Goal: Information Seeking & Learning: Check status

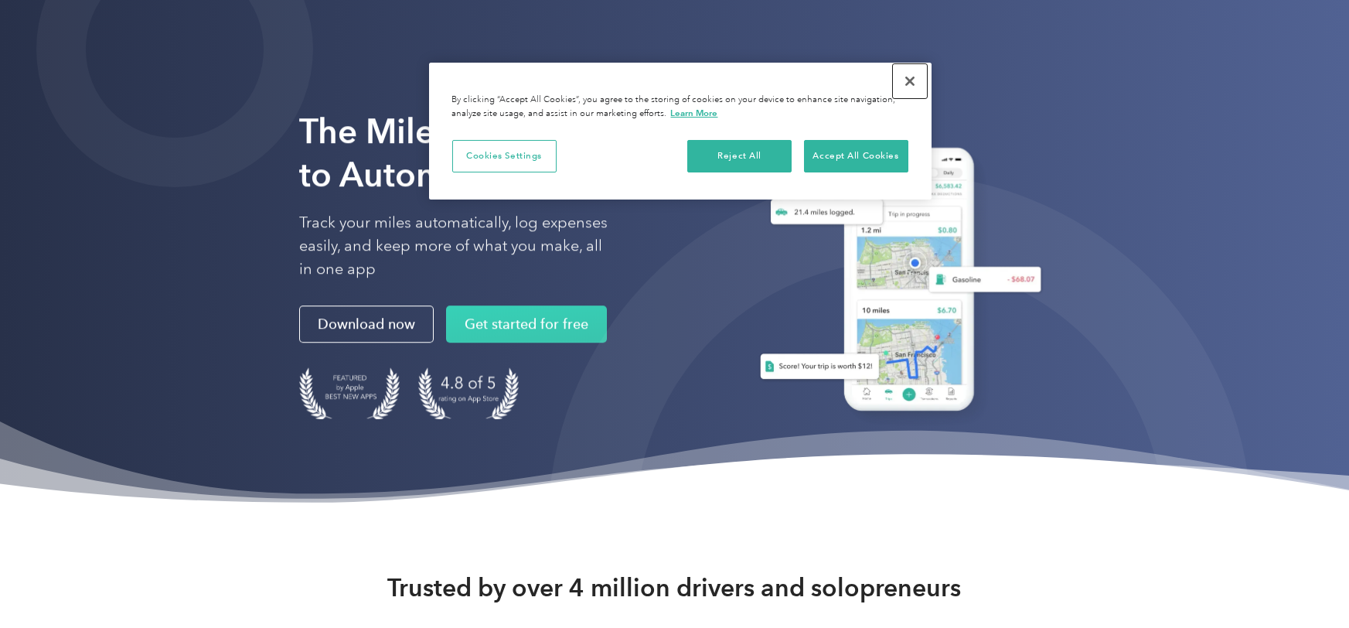
click at [907, 77] on button "Close" at bounding box center [910, 81] width 34 height 34
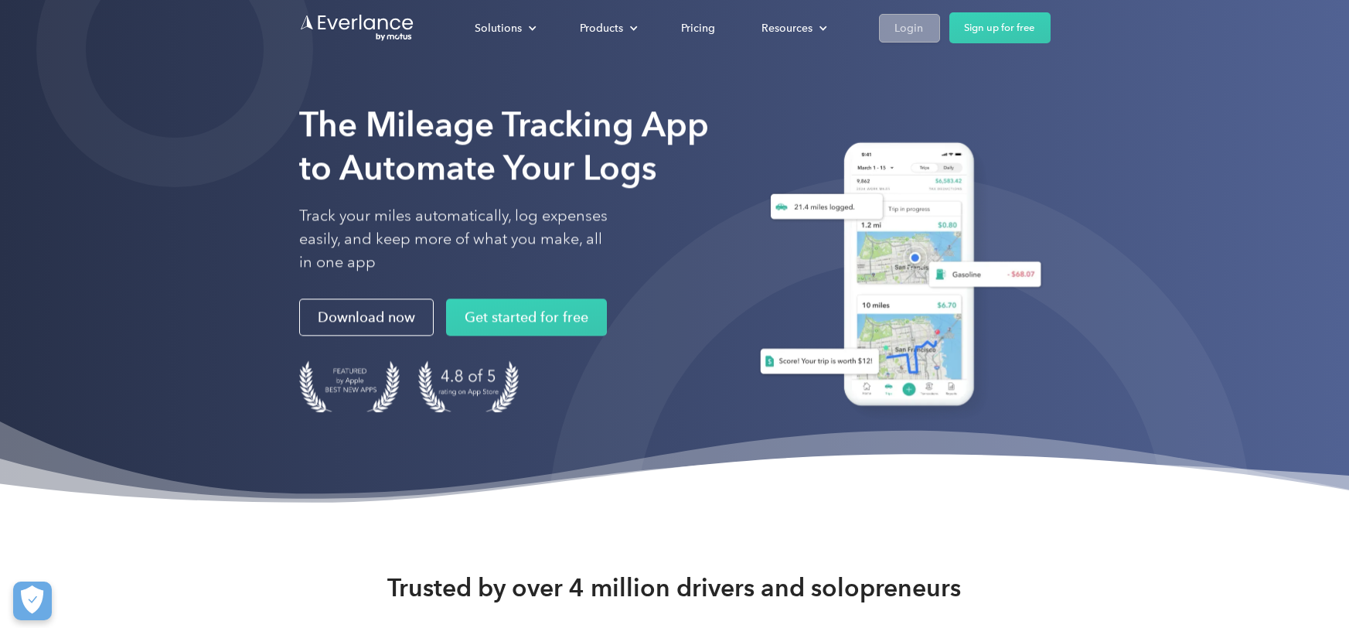
click at [916, 27] on div "Login" at bounding box center [909, 28] width 29 height 19
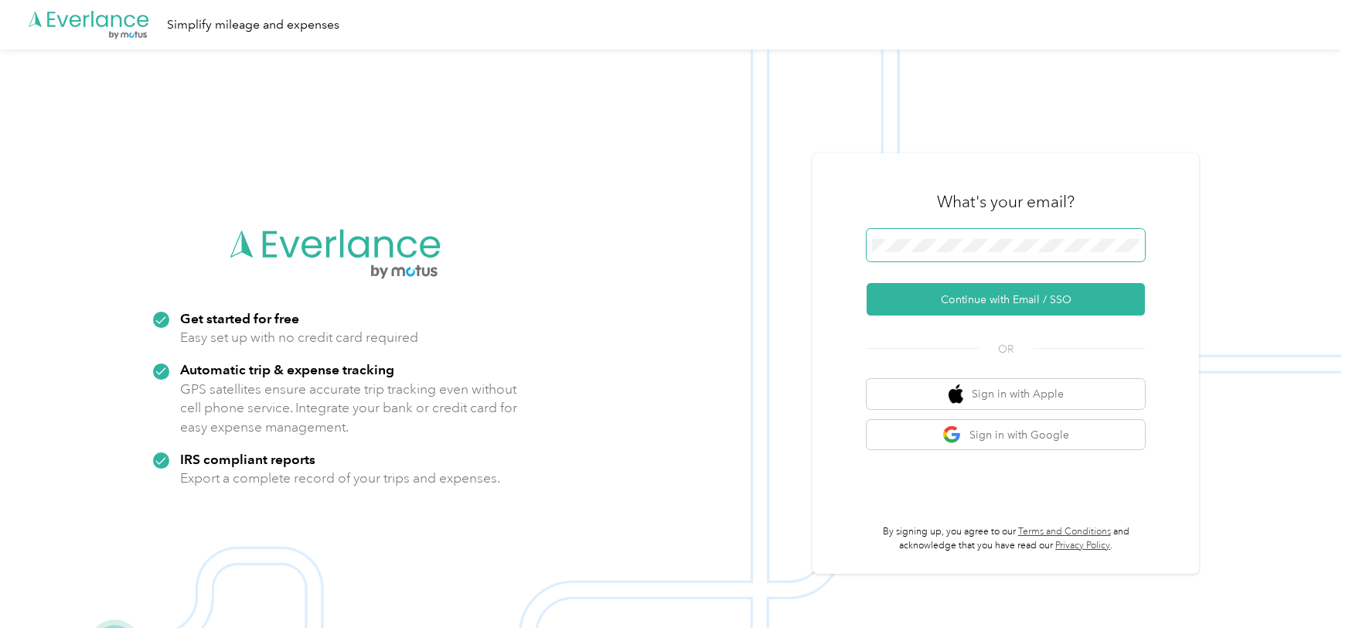
click at [867, 283] on button "Continue with Email / SSO" at bounding box center [1006, 299] width 278 height 32
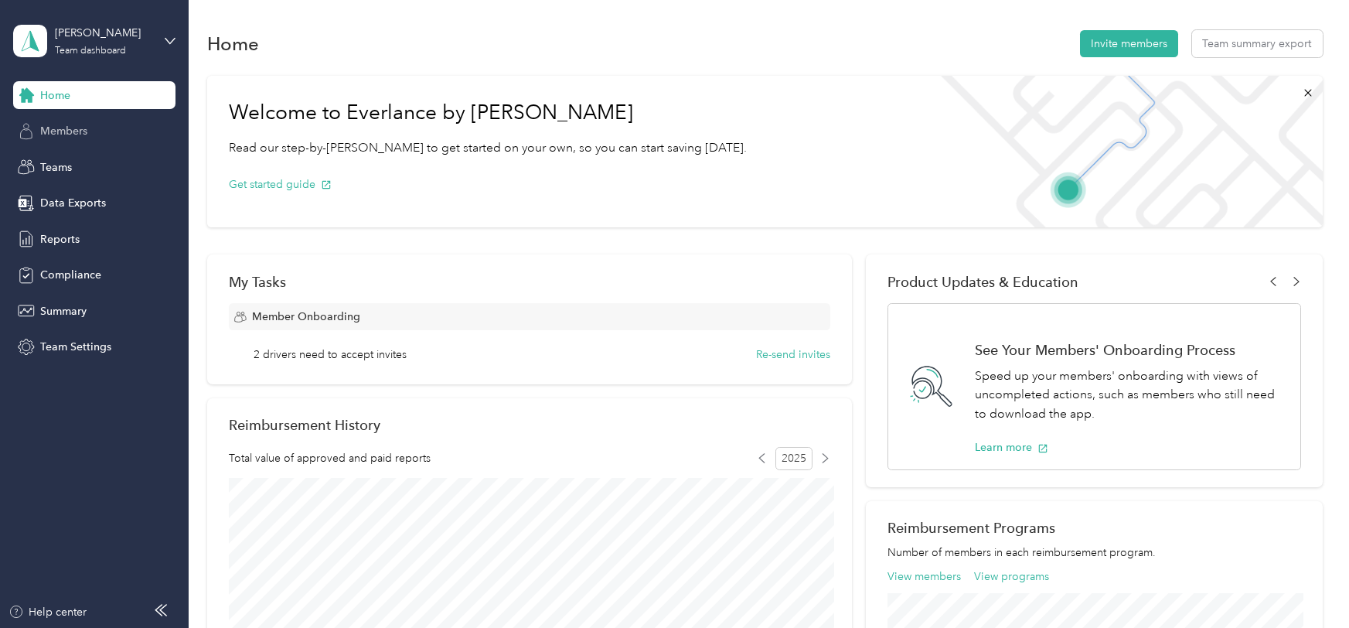
click at [64, 131] on span "Members" at bounding box center [63, 131] width 47 height 16
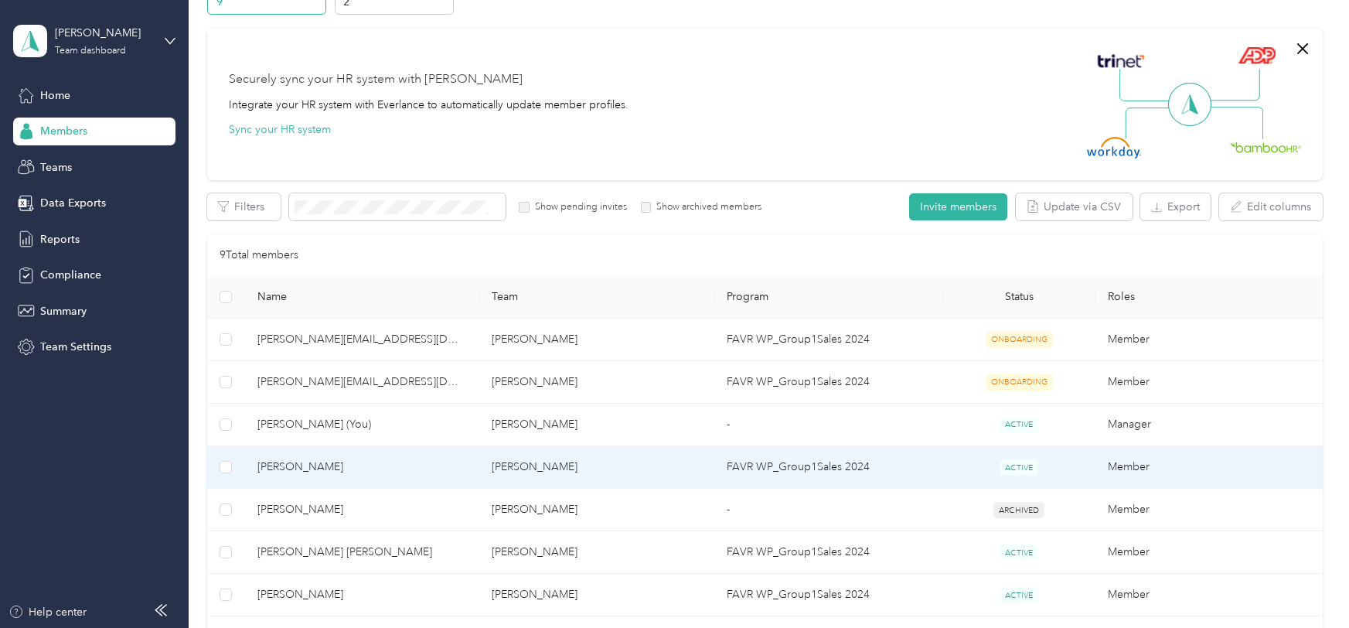
scroll to position [149, 0]
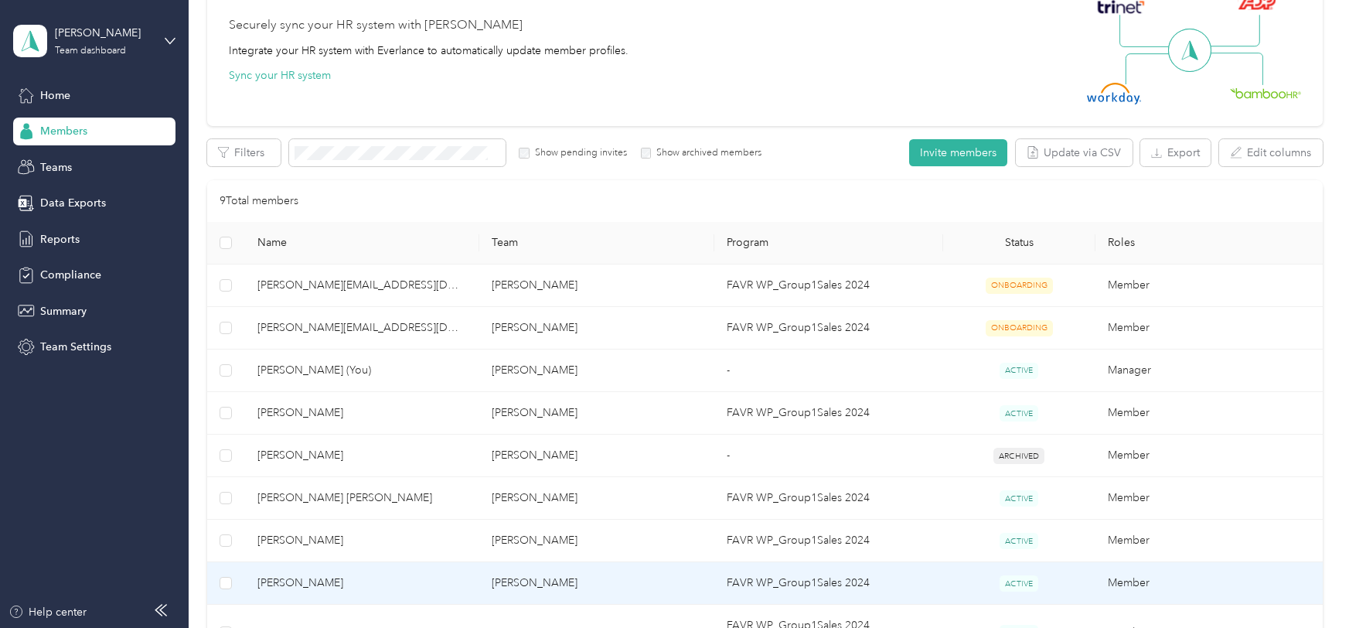
click at [401, 574] on span "Jacob A. Nivala" at bounding box center [361, 582] width 209 height 17
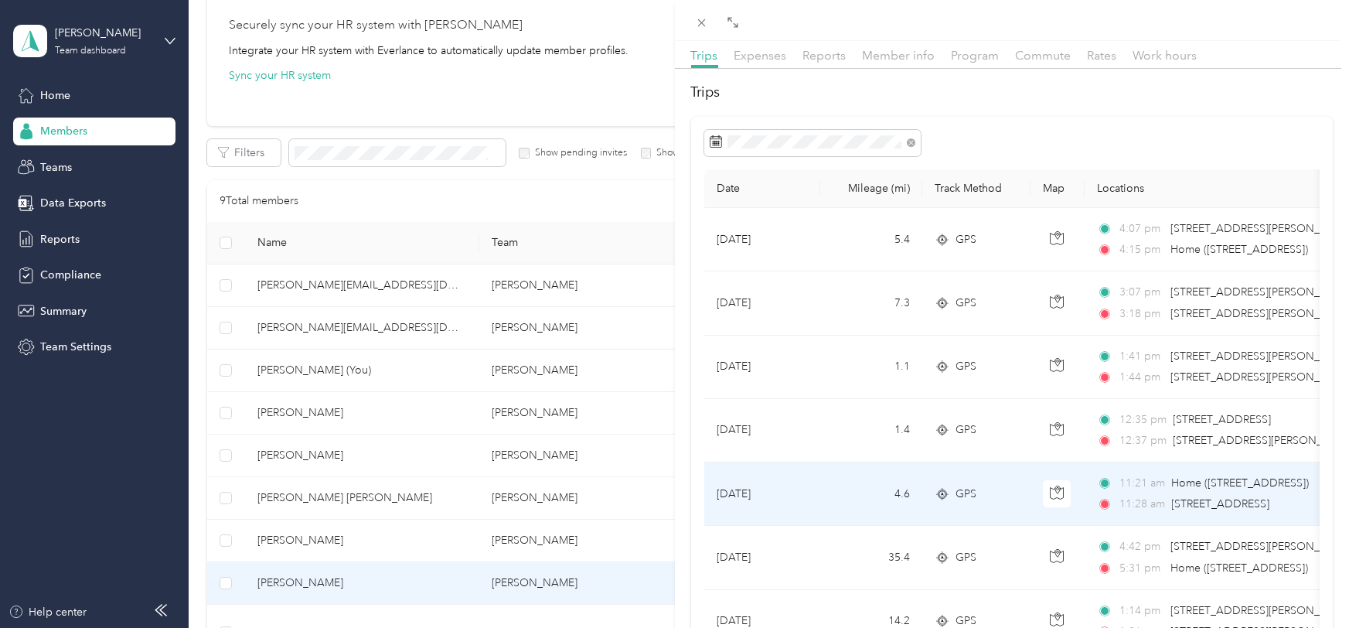
scroll to position [61, 0]
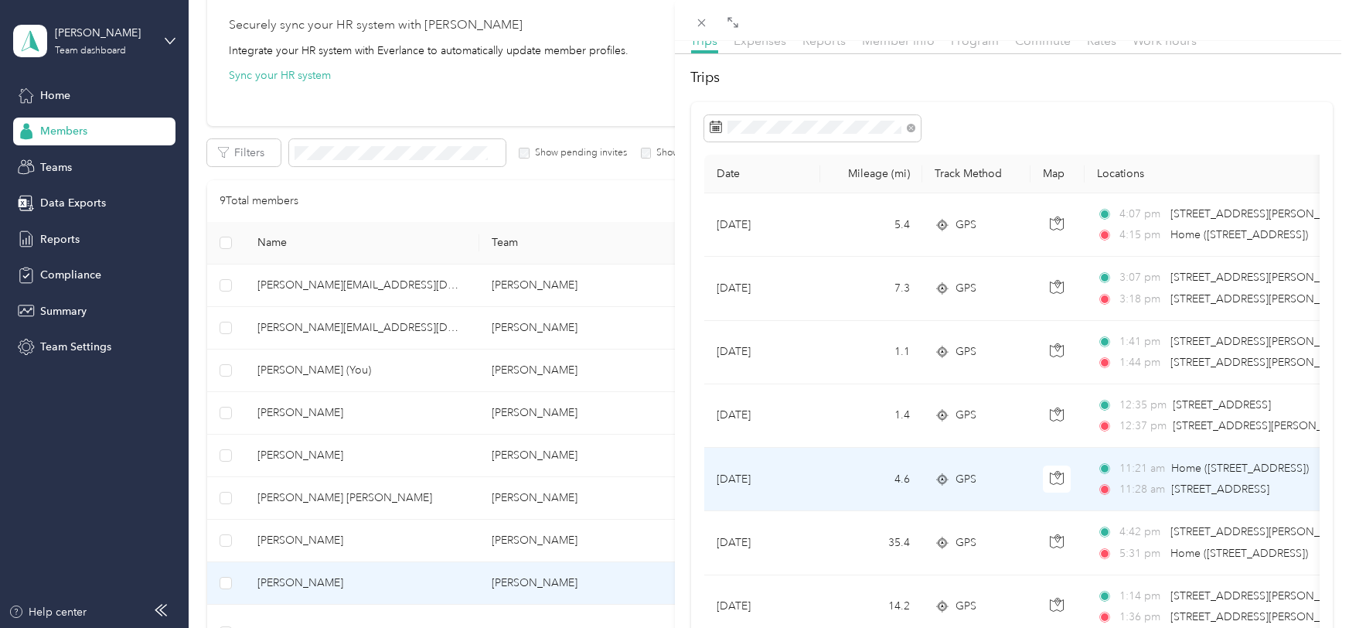
click at [1165, 472] on div "11:21 am Home (1600 Iron Horse Dr, Longmont, CO, United States , Longmont, CO)" at bounding box center [1259, 468] width 325 height 17
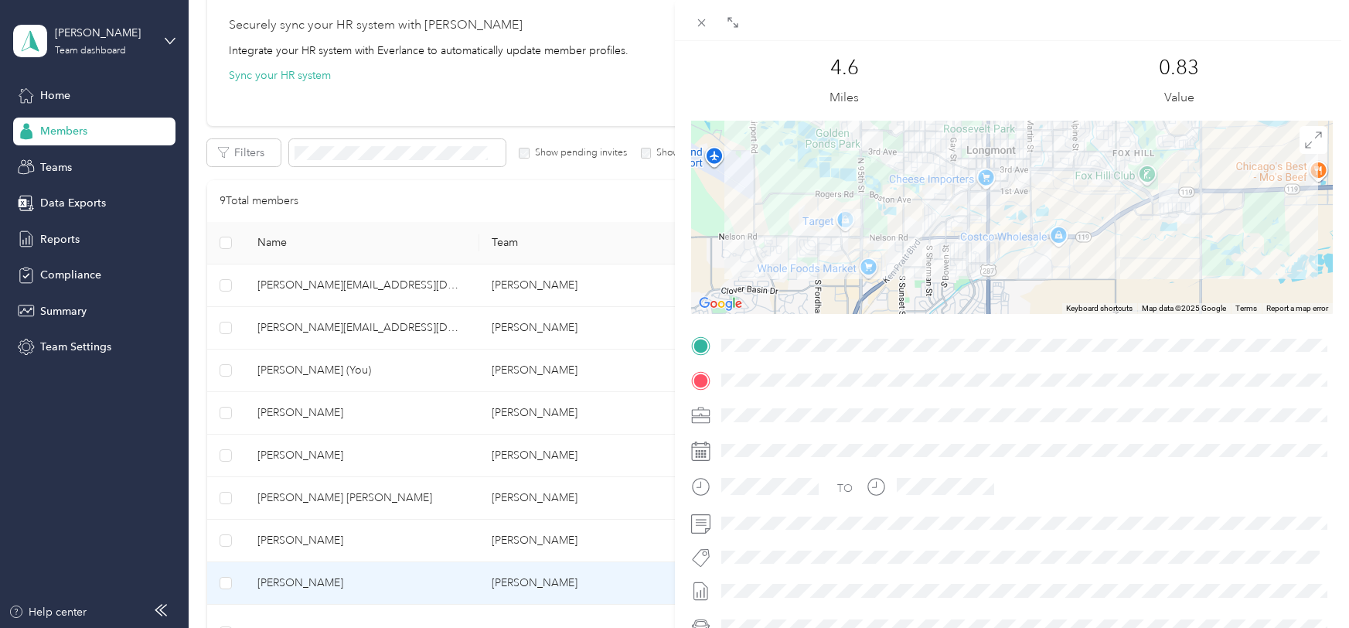
click at [713, 386] on div at bounding box center [1012, 380] width 642 height 24
click at [708, 22] on span at bounding box center [702, 23] width 22 height 22
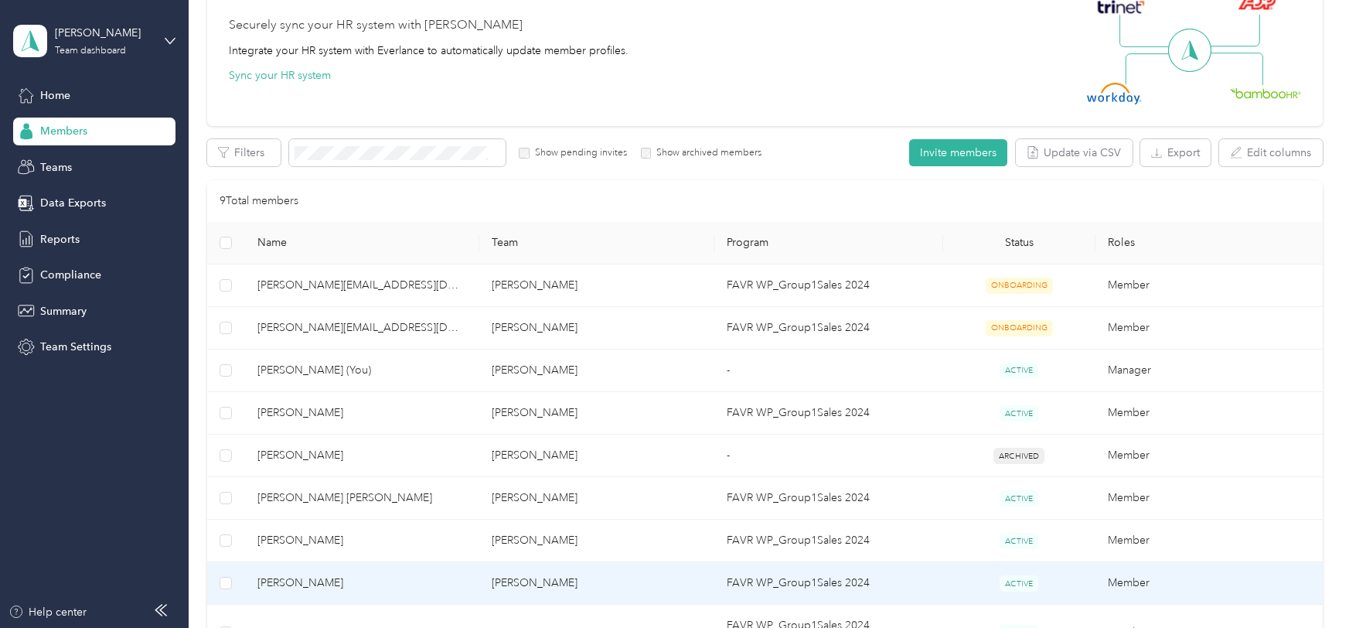
click at [370, 584] on span "Jacob A. Nivala" at bounding box center [361, 582] width 209 height 17
